Goal: Task Accomplishment & Management: Complete application form

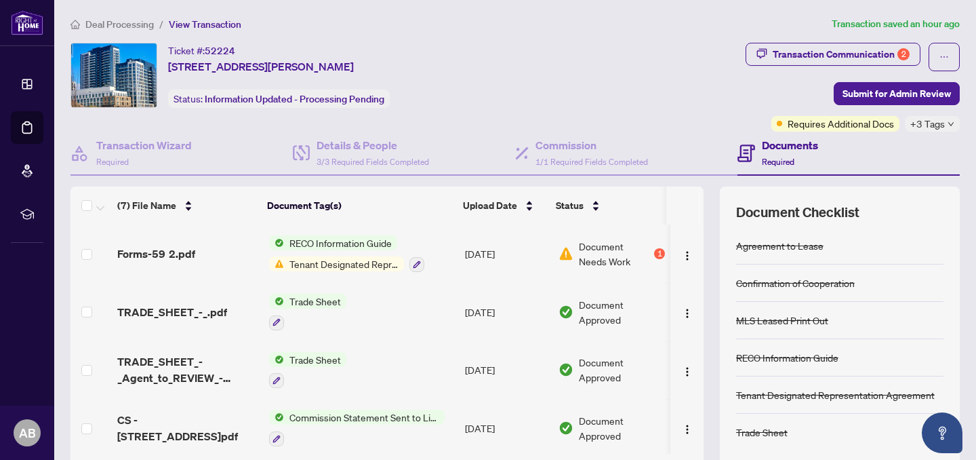
click at [580, 255] on span "Document Needs Work" at bounding box center [615, 254] width 73 height 30
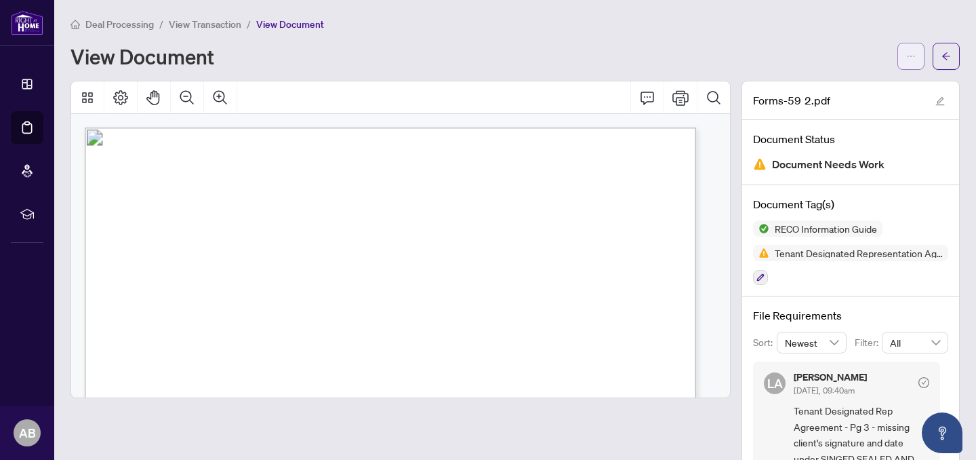
click at [907, 60] on span "button" at bounding box center [911, 56] width 9 height 22
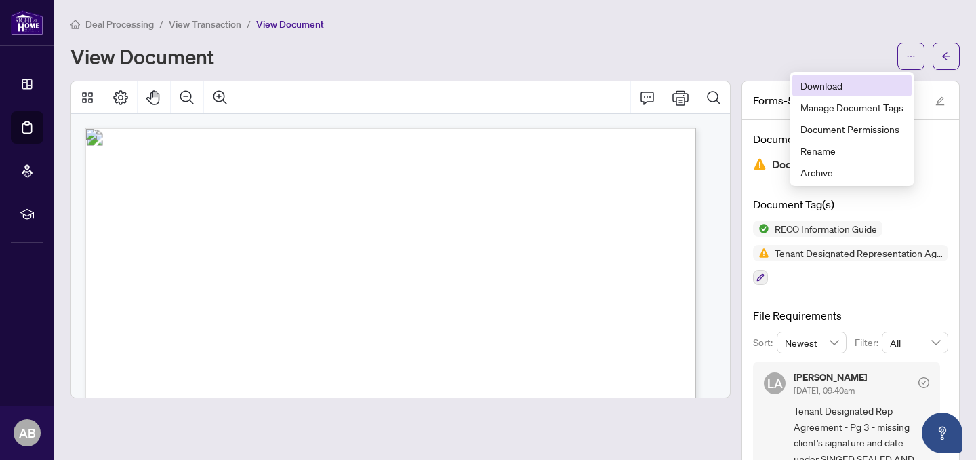
click at [852, 85] on span "Download" at bounding box center [852, 85] width 103 height 15
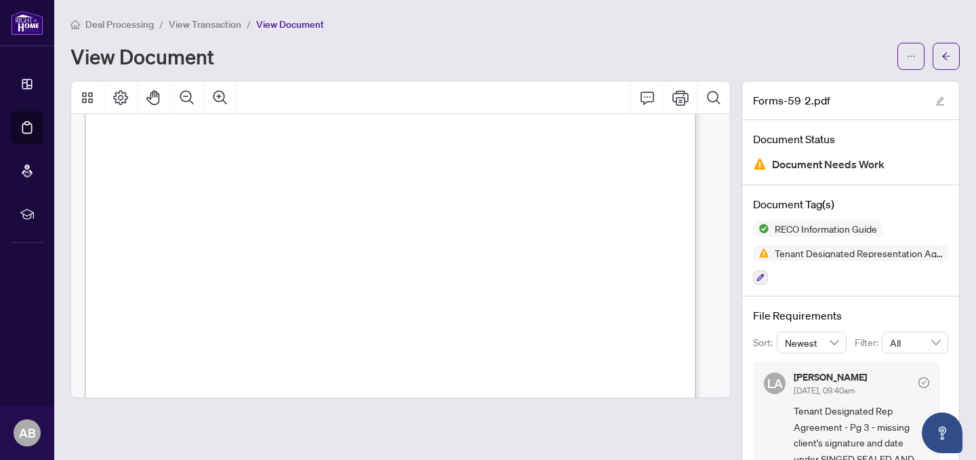
scroll to position [35, 0]
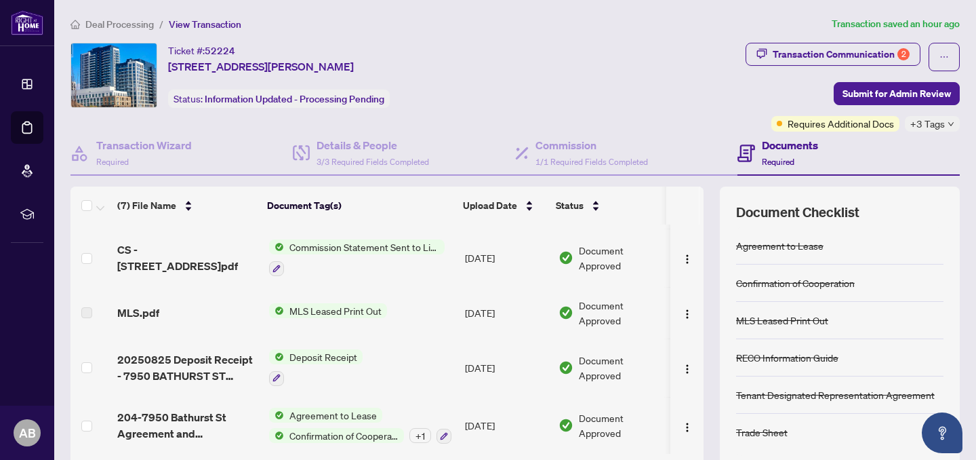
scroll to position [108, 0]
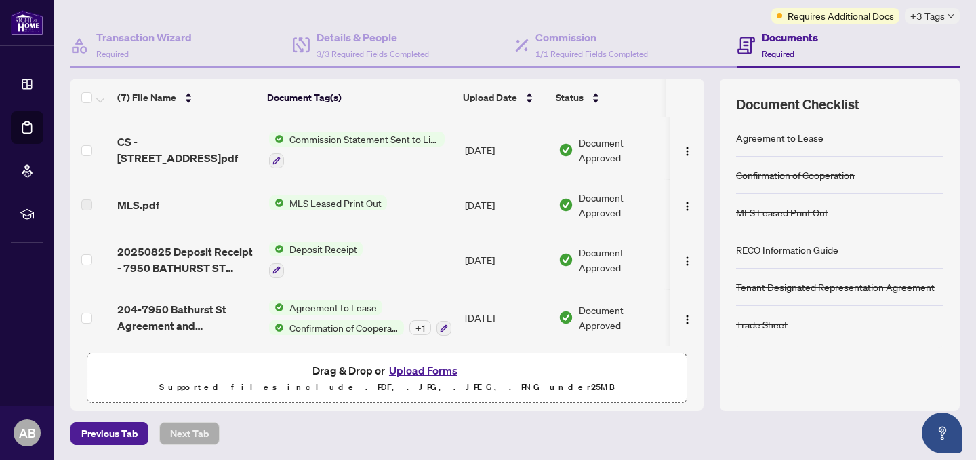
click at [407, 370] on button "Upload Forms" at bounding box center [423, 370] width 77 height 18
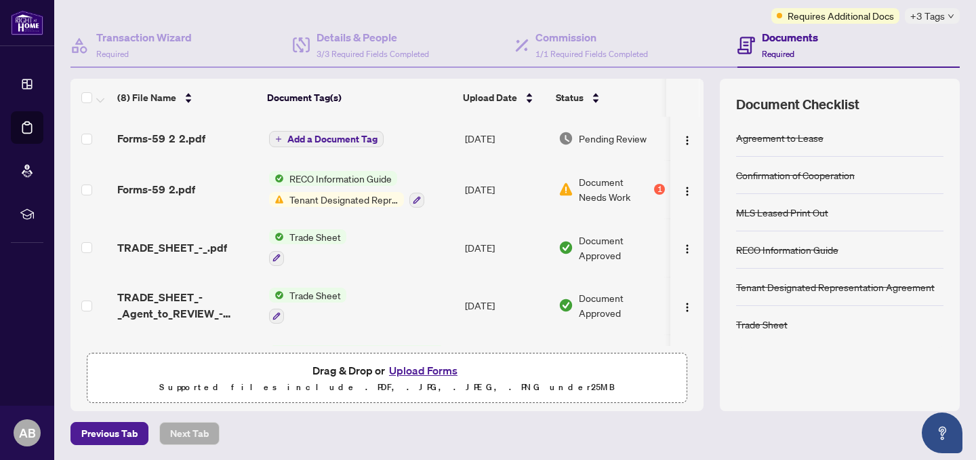
scroll to position [0, 0]
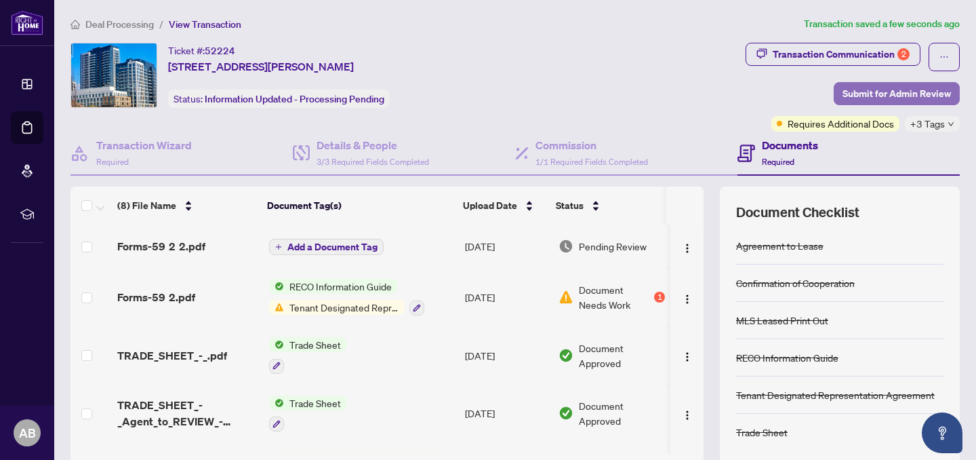
click at [892, 100] on span "Submit for Admin Review" at bounding box center [897, 94] width 108 height 22
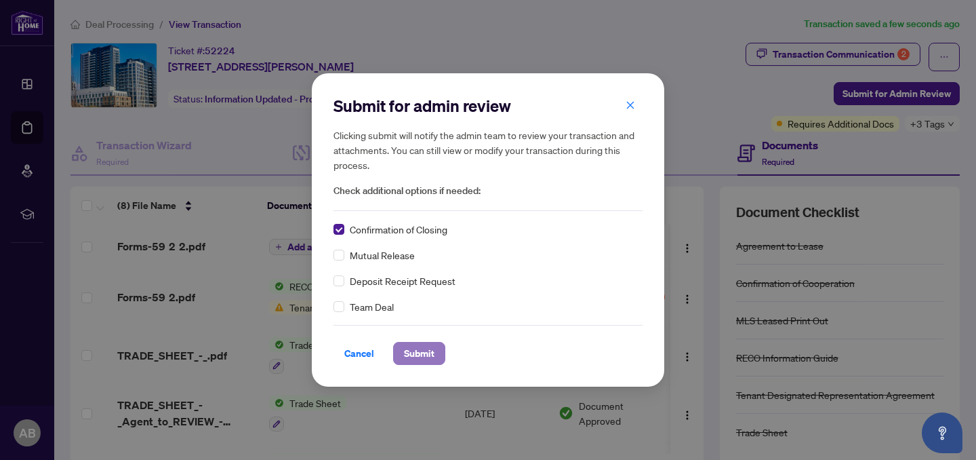
click at [416, 357] on span "Submit" at bounding box center [419, 353] width 31 height 22
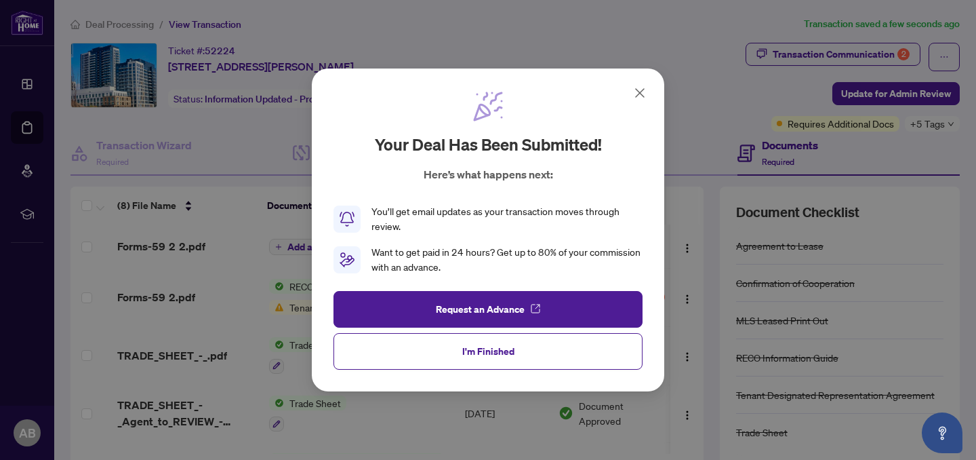
click at [635, 94] on icon at bounding box center [640, 93] width 16 height 16
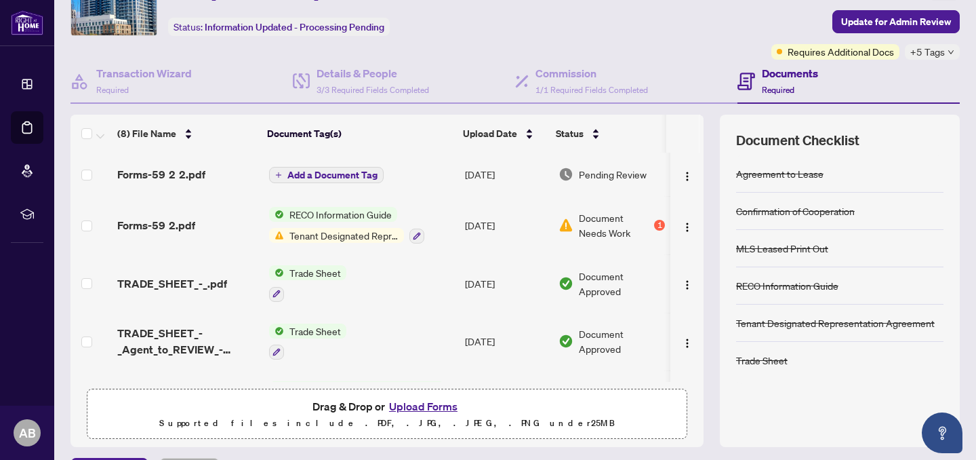
scroll to position [108, 0]
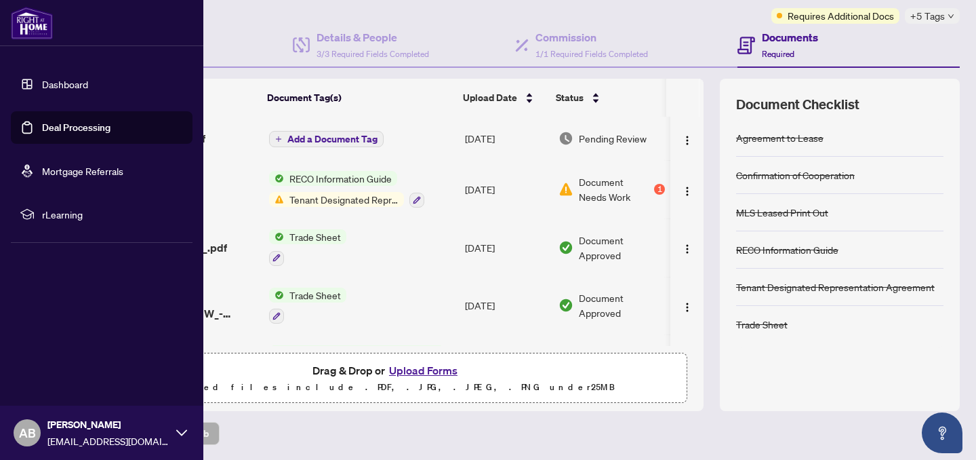
click at [42, 90] on link "Dashboard" at bounding box center [65, 84] width 46 height 12
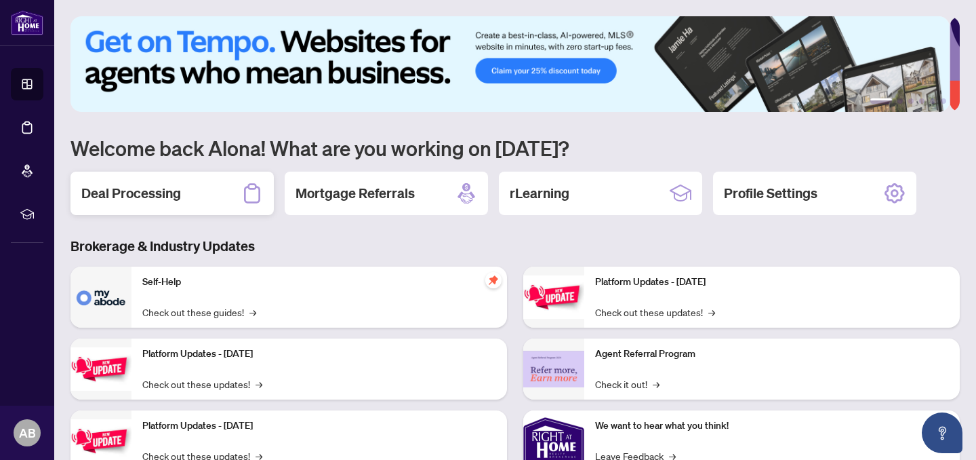
click at [180, 187] on div "Deal Processing" at bounding box center [172, 193] width 203 height 43
